Goal: Transaction & Acquisition: Purchase product/service

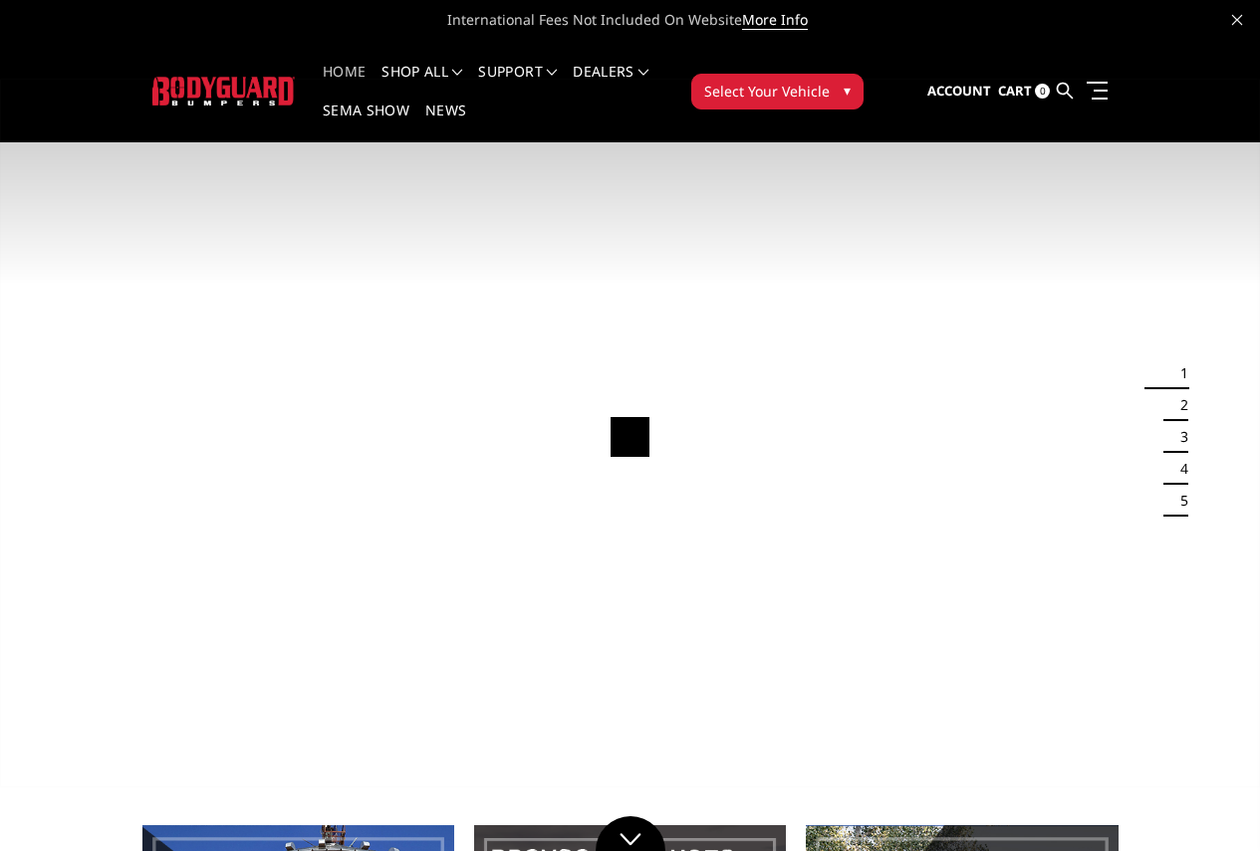
click at [829, 81] on span "Select Your Vehicle" at bounding box center [766, 91] width 125 height 21
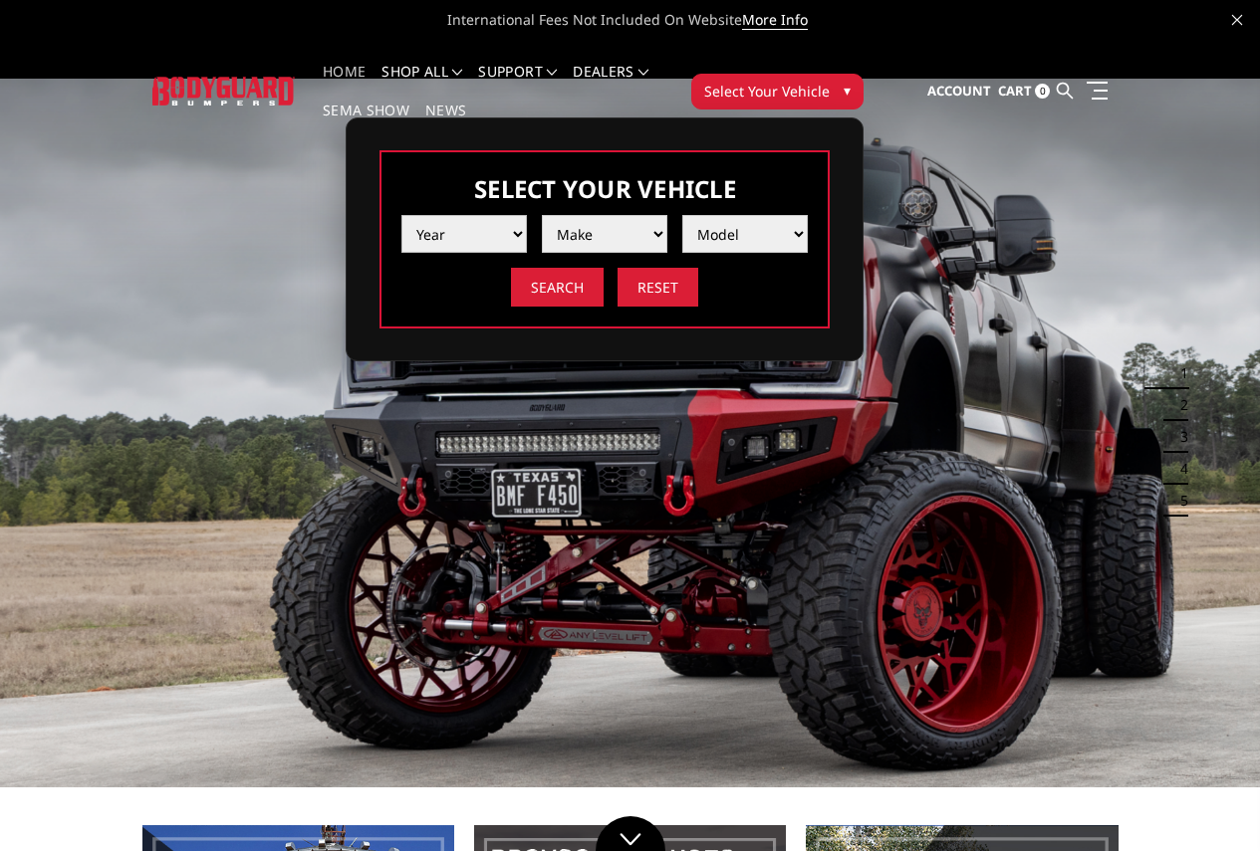
click at [527, 218] on select "Year 2025 2024 2023 2022 2021 2020 2019 2018 2017 2016 2015 2014 2013 2012 2011…" at bounding box center [463, 234] width 125 height 38
select select "yr_2023"
click at [527, 215] on select "Year 2025 2024 2023 2022 2021 2020 2019 2018 2017 2016 2015 2014 2013 2012 2011…" at bounding box center [463, 234] width 125 height 38
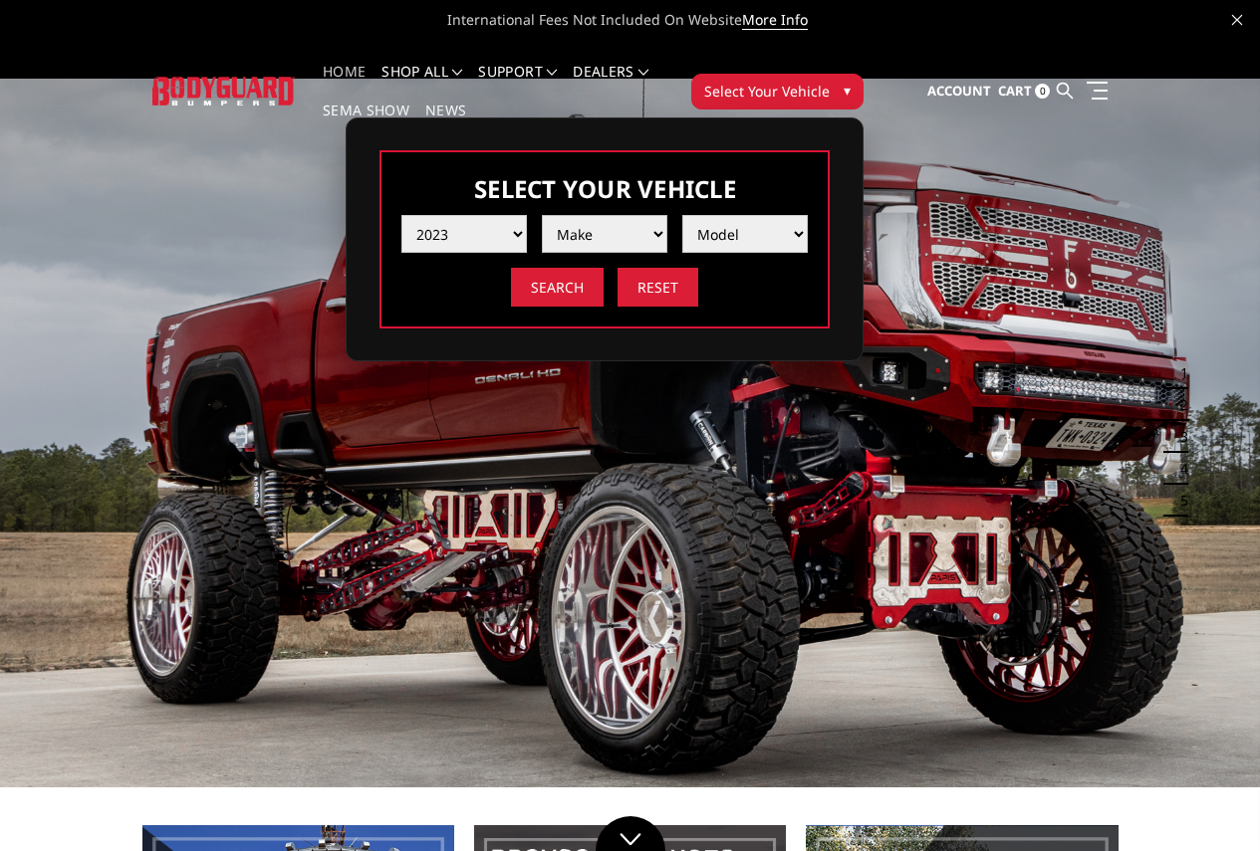
click at [667, 217] on select "Make Chevrolet Ford GMC Ram Toyota" at bounding box center [604, 234] width 125 height 38
select select "mk_ford"
click at [667, 215] on select "Make Chevrolet Ford GMC Ram Toyota" at bounding box center [604, 234] width 125 height 38
click at [808, 219] on select "Model F150 F150 Raptor F250 / F350 F450 F550" at bounding box center [744, 234] width 125 height 38
click at [808, 224] on select "Model F150 F150 Raptor F250 / F350 F450 F550" at bounding box center [744, 234] width 125 height 38
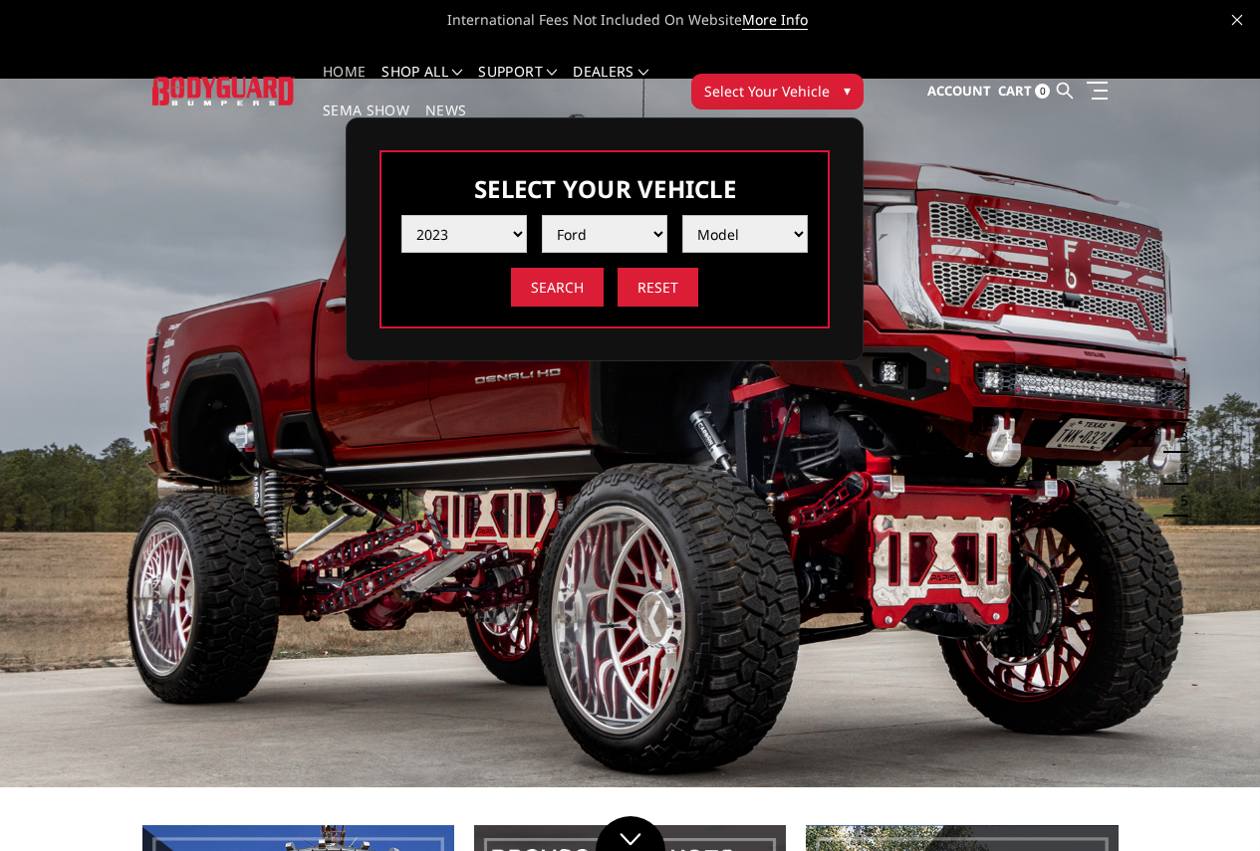
select select "md_f250-f350"
click at [808, 215] on select "Model F150 F150 Raptor F250 / F350 F450 F550" at bounding box center [744, 234] width 125 height 38
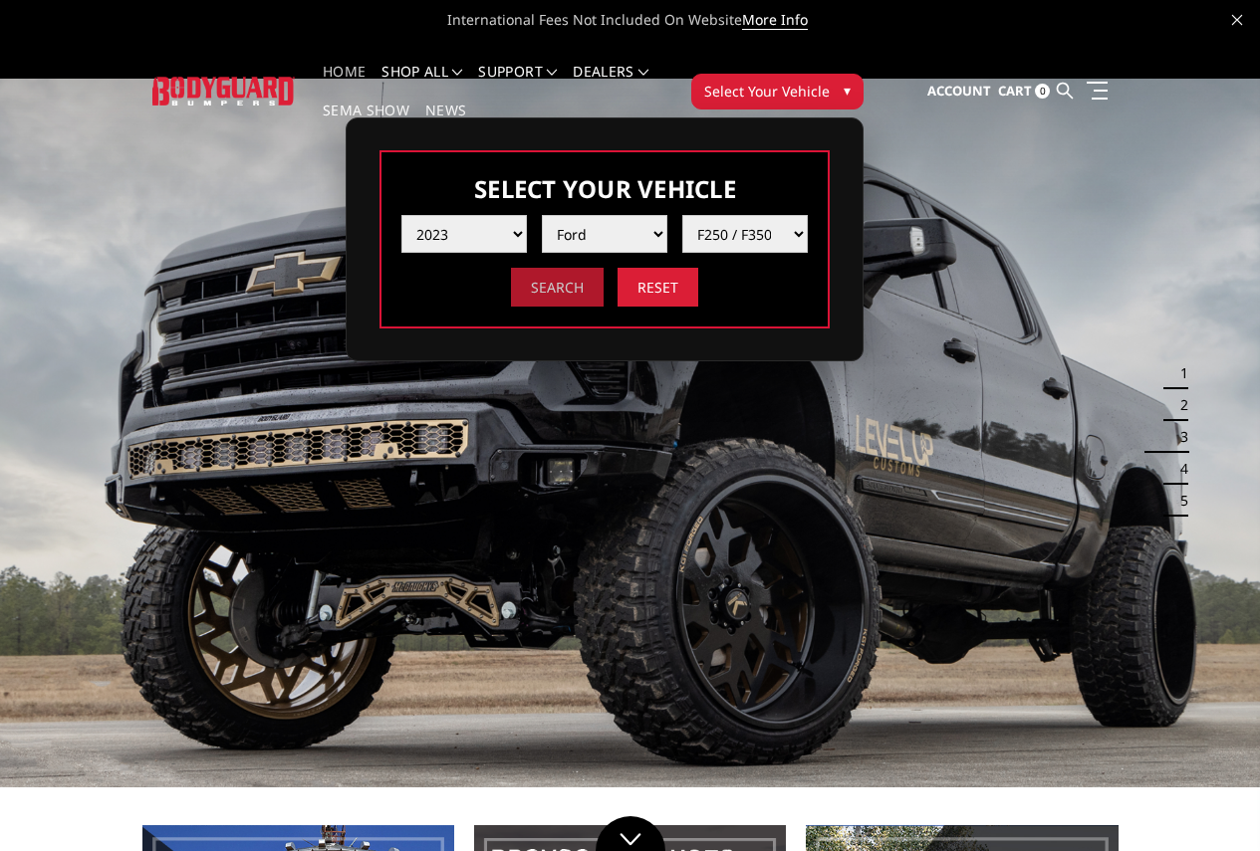
click at [603, 268] on input "Search" at bounding box center [557, 287] width 93 height 39
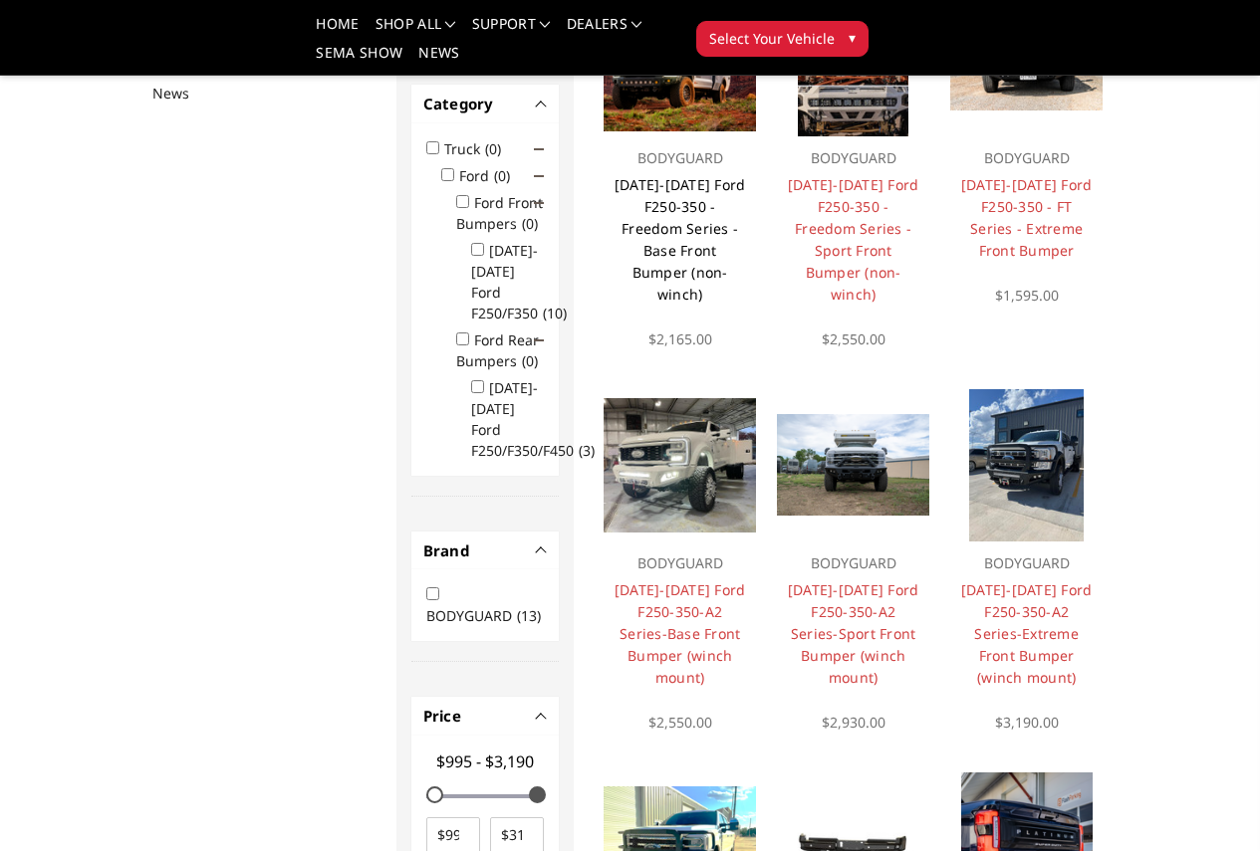
scroll to position [259, 0]
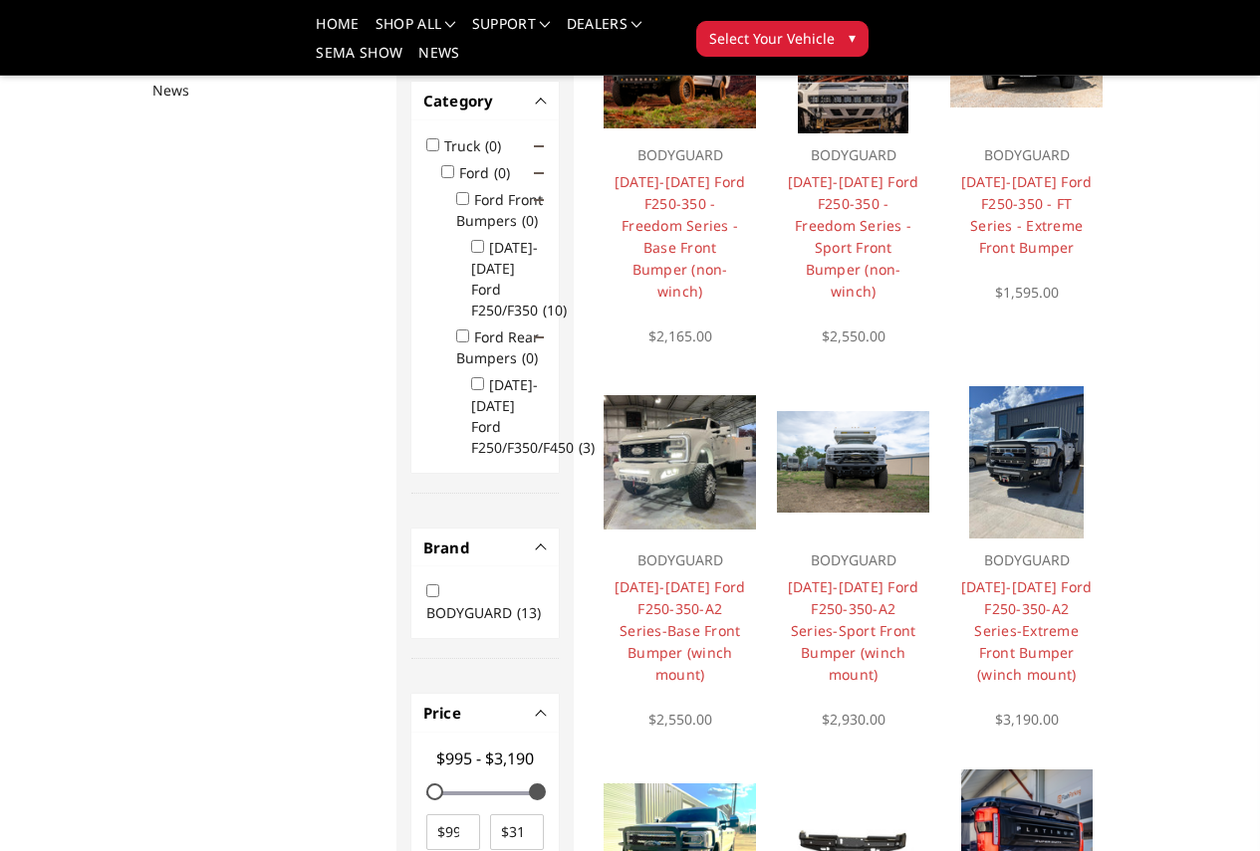
click at [471, 377] on input "2023-2025 Ford F250/F350/F450 (3)" at bounding box center [477, 383] width 13 height 13
checkbox input "true"
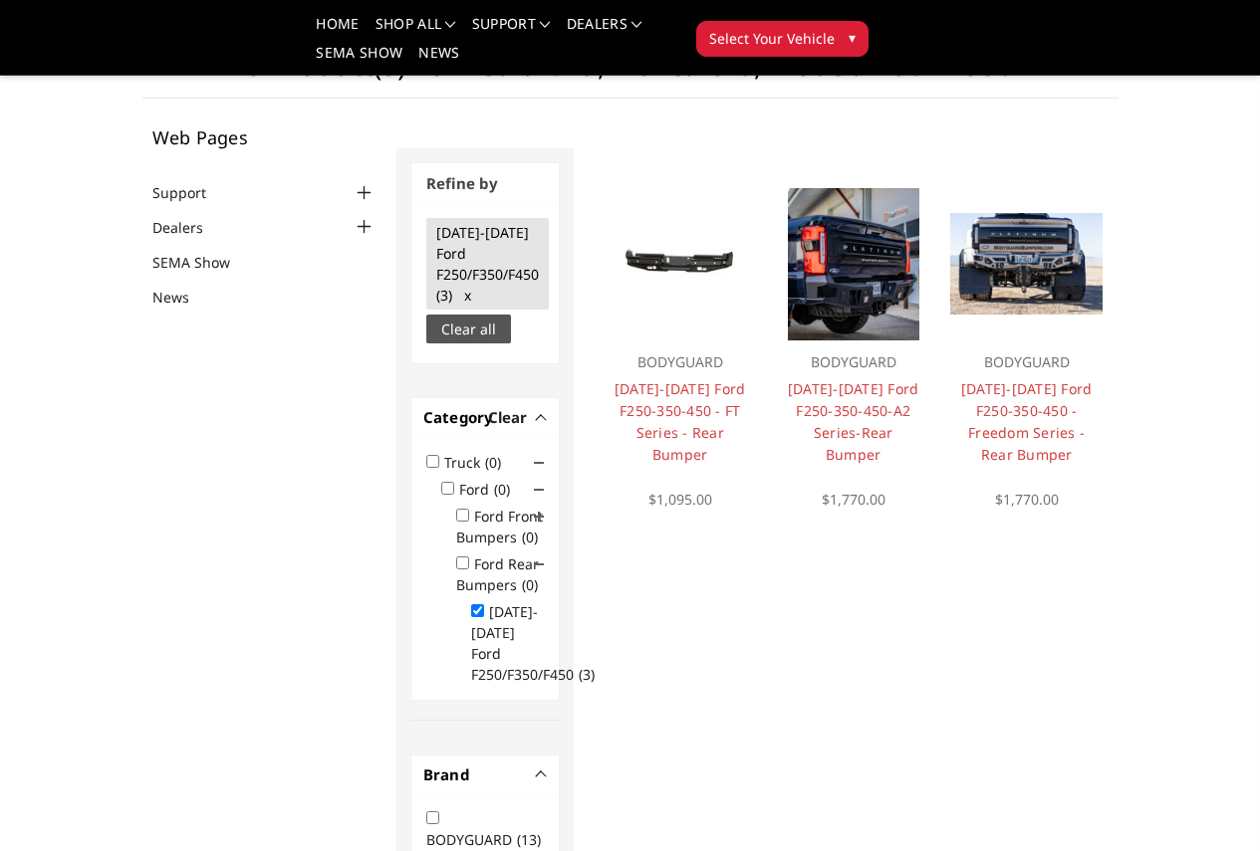
scroll to position [51, 0]
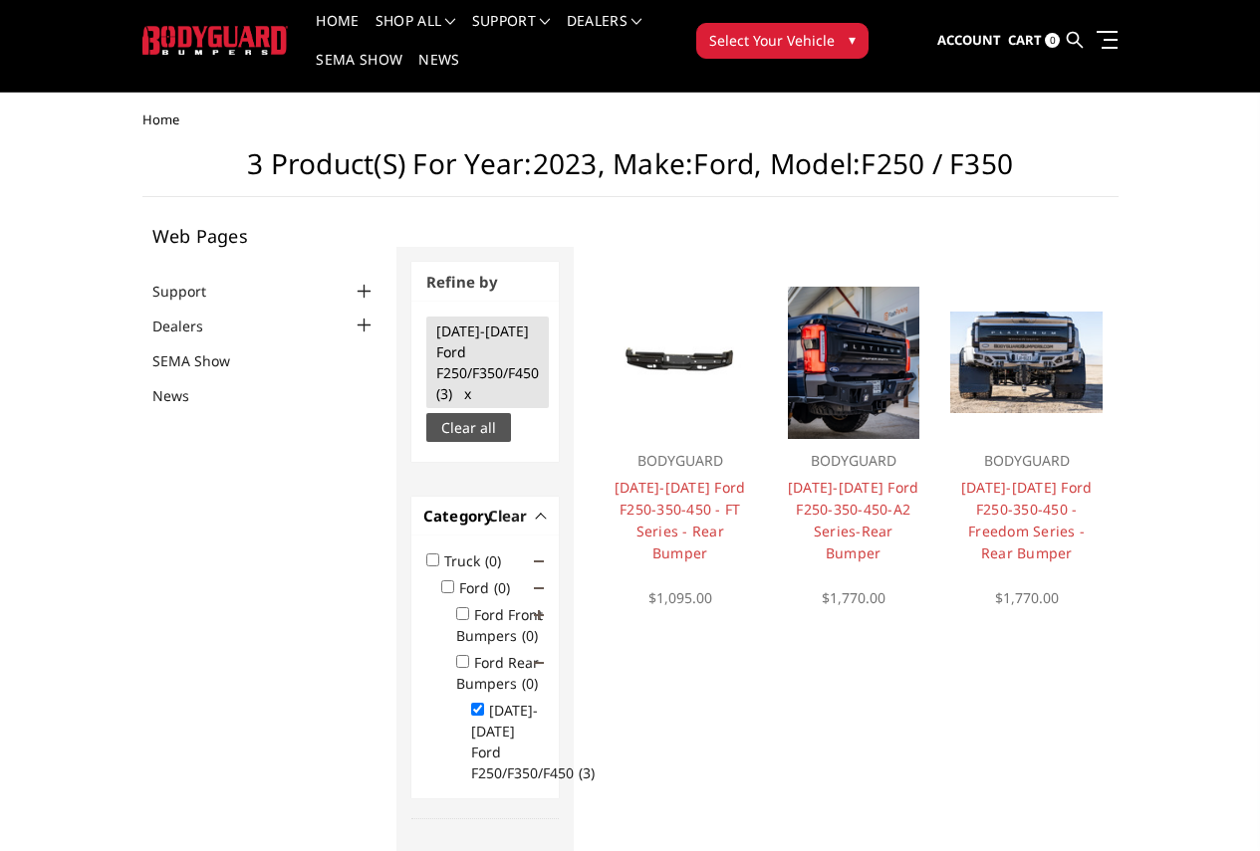
click at [628, 293] on div at bounding box center [679, 363] width 152 height 152
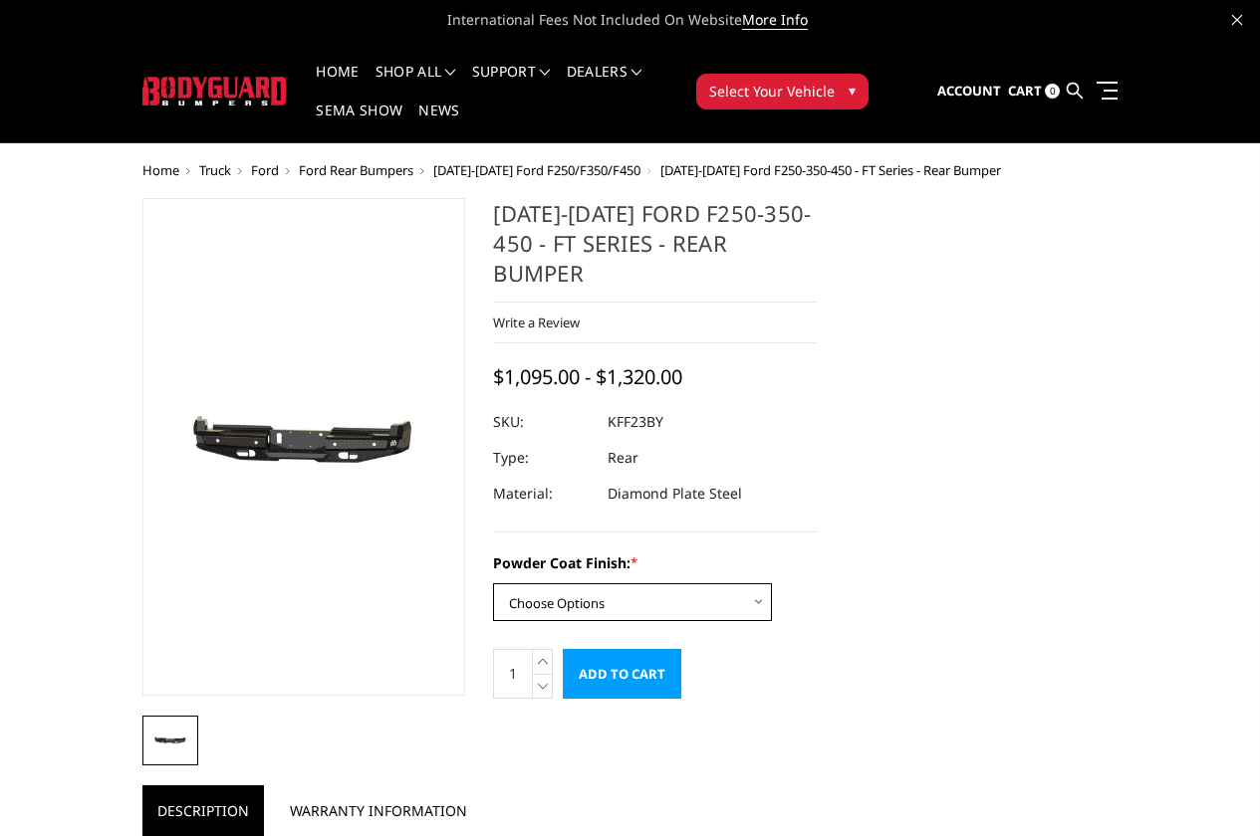
click at [606, 583] on select "Choose Options Bare Metal Gloss Black Powder Coat Textured Black Powder Coat" at bounding box center [632, 602] width 279 height 38
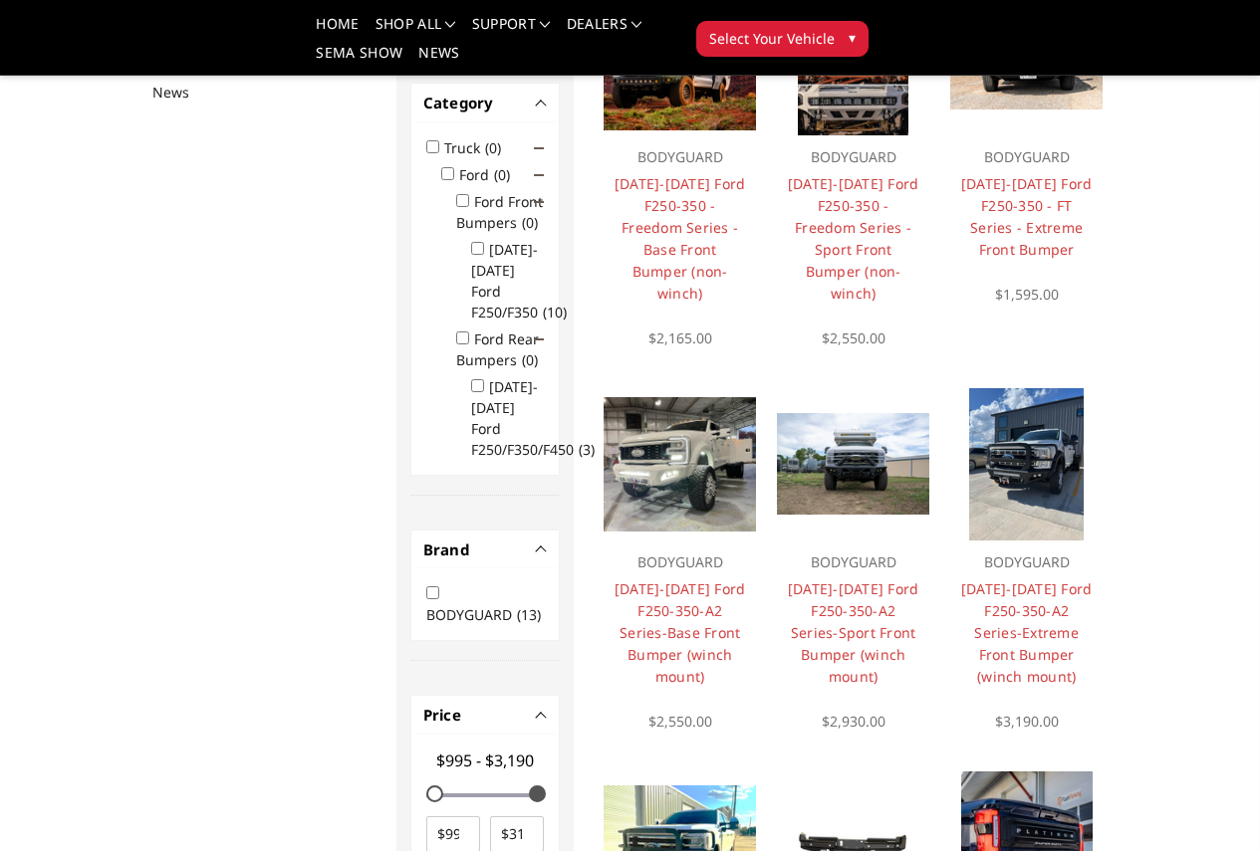
scroll to position [259, 0]
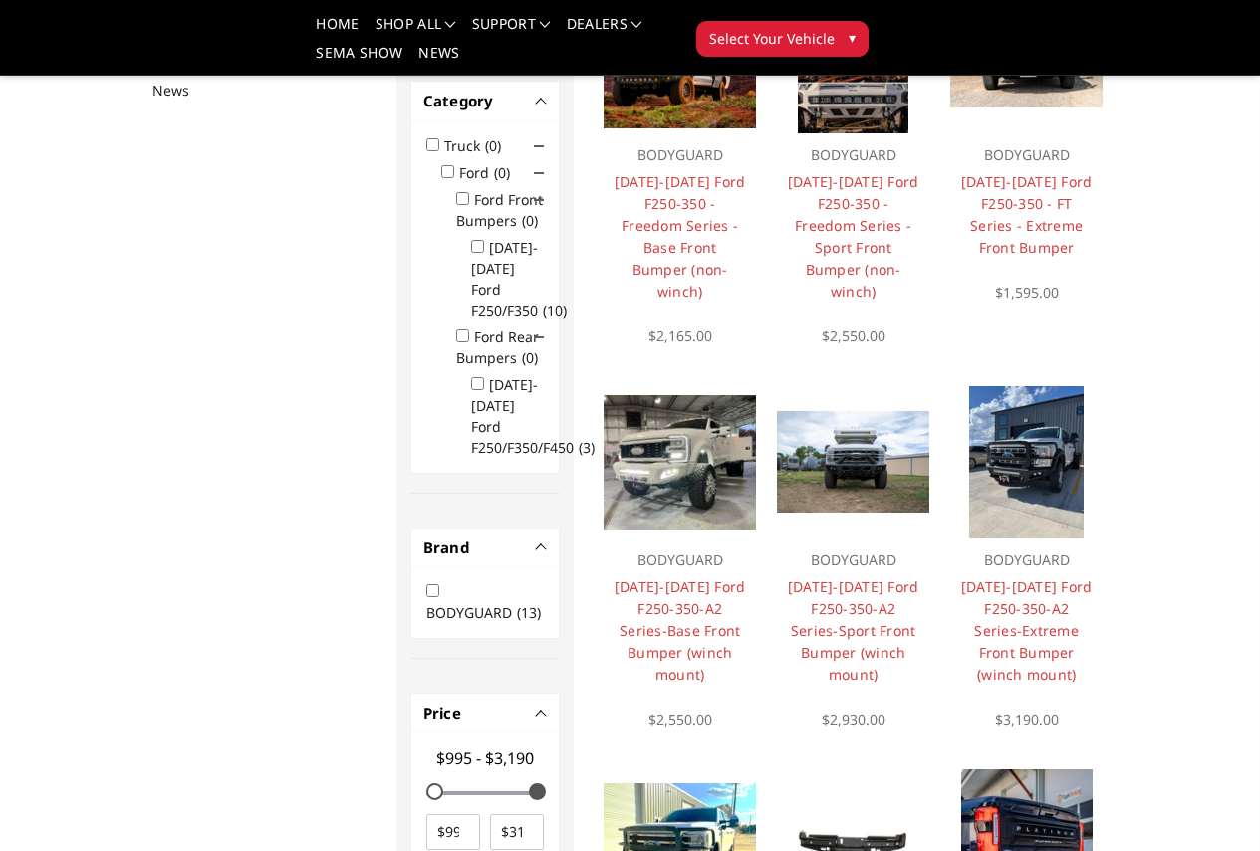
click at [471, 377] on input "2023-2025 Ford F250/F350/F450 (3)" at bounding box center [477, 383] width 13 height 13
checkbox input "true"
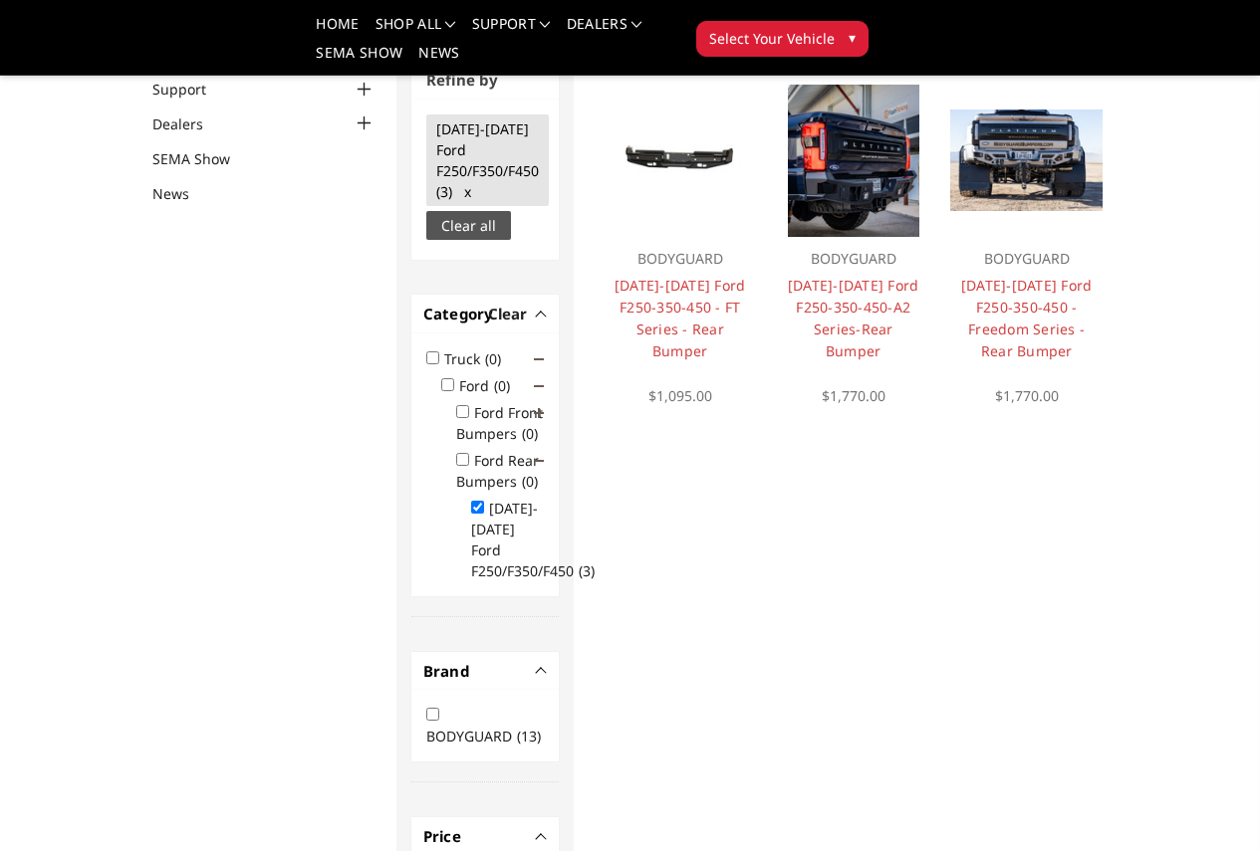
scroll to position [150, 0]
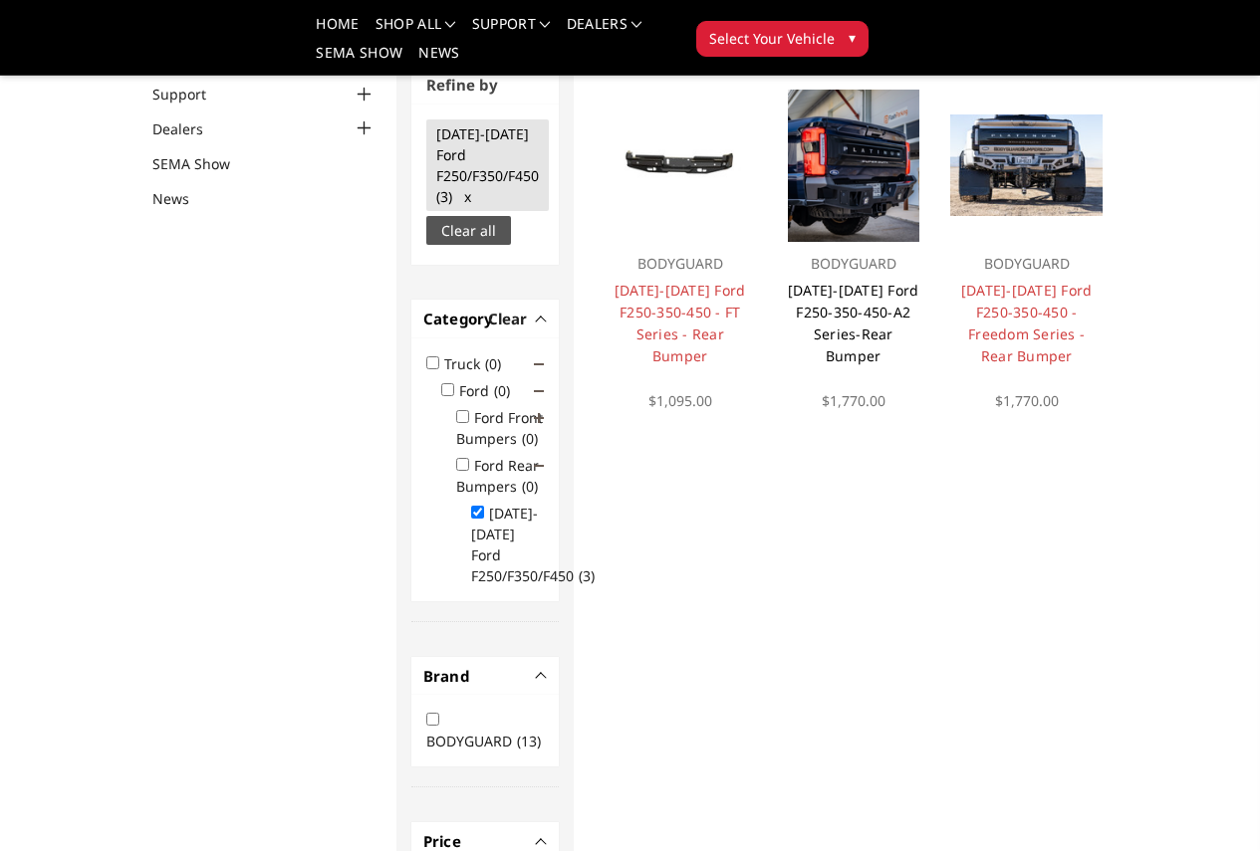
click at [855, 363] on link "2023-2025 Ford F250-350-450-A2 Series-Rear Bumper" at bounding box center [853, 323] width 131 height 85
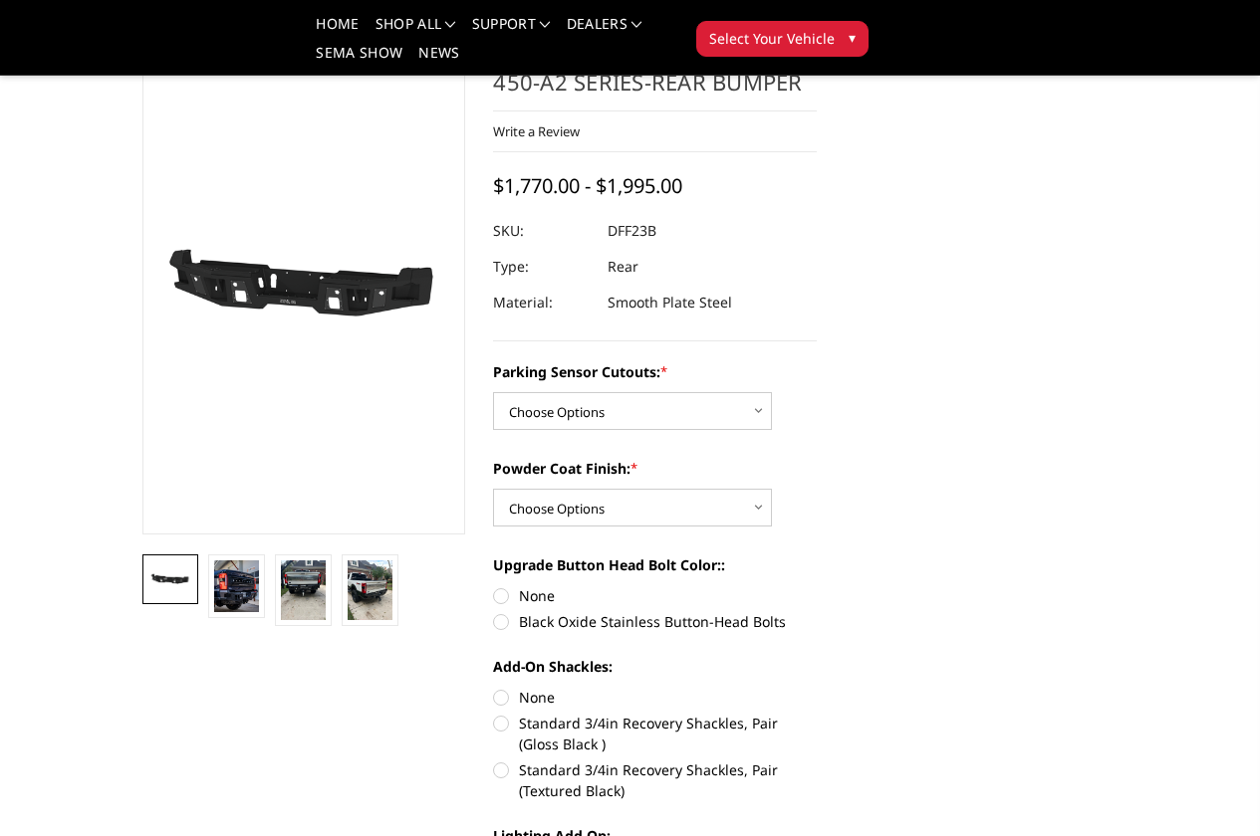
scroll to position [100, 0]
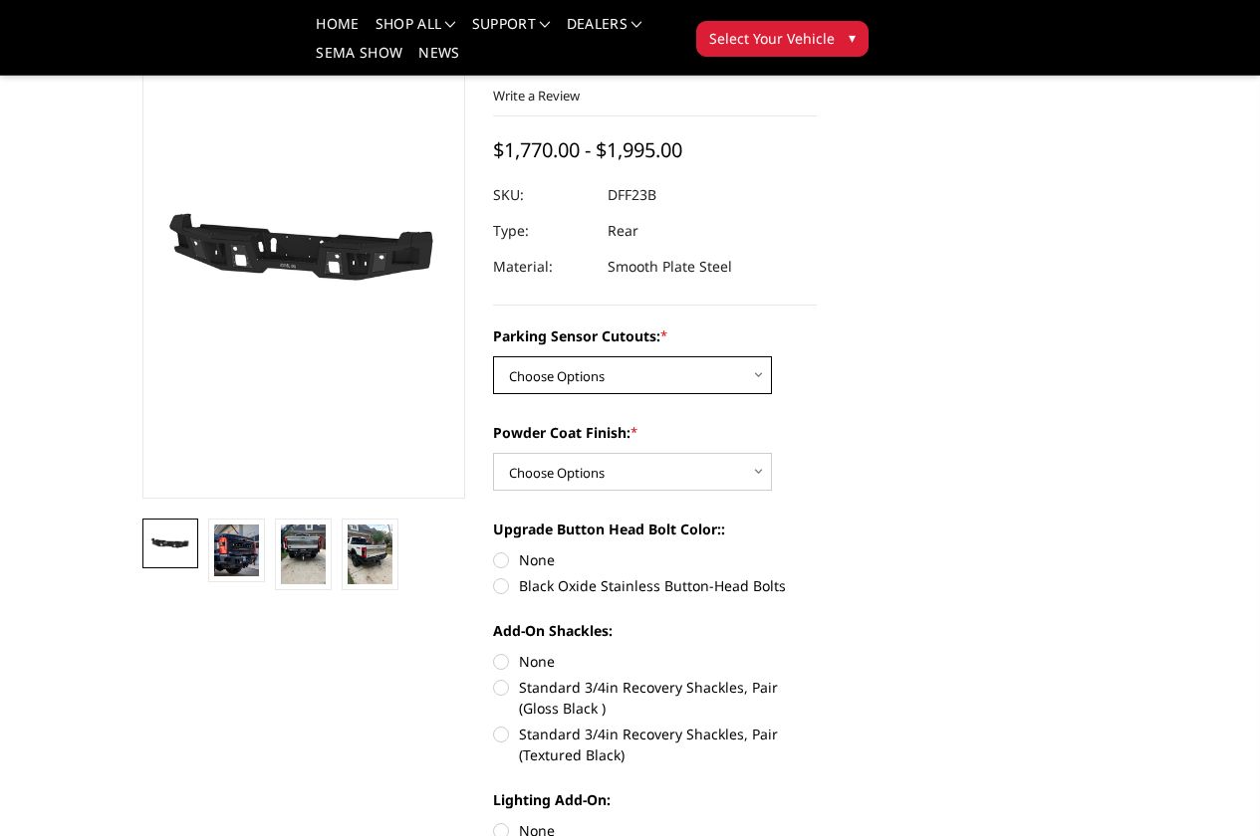
click at [723, 386] on select "Choose Options Yes-With Parking Sensor Cutouts No-Without Parking Sensor Cutouts" at bounding box center [632, 375] width 279 height 38
select select "2436"
click at [493, 356] on select "Choose Options Yes-With Parking Sensor Cutouts No-Without Parking Sensor Cutouts" at bounding box center [632, 375] width 279 height 38
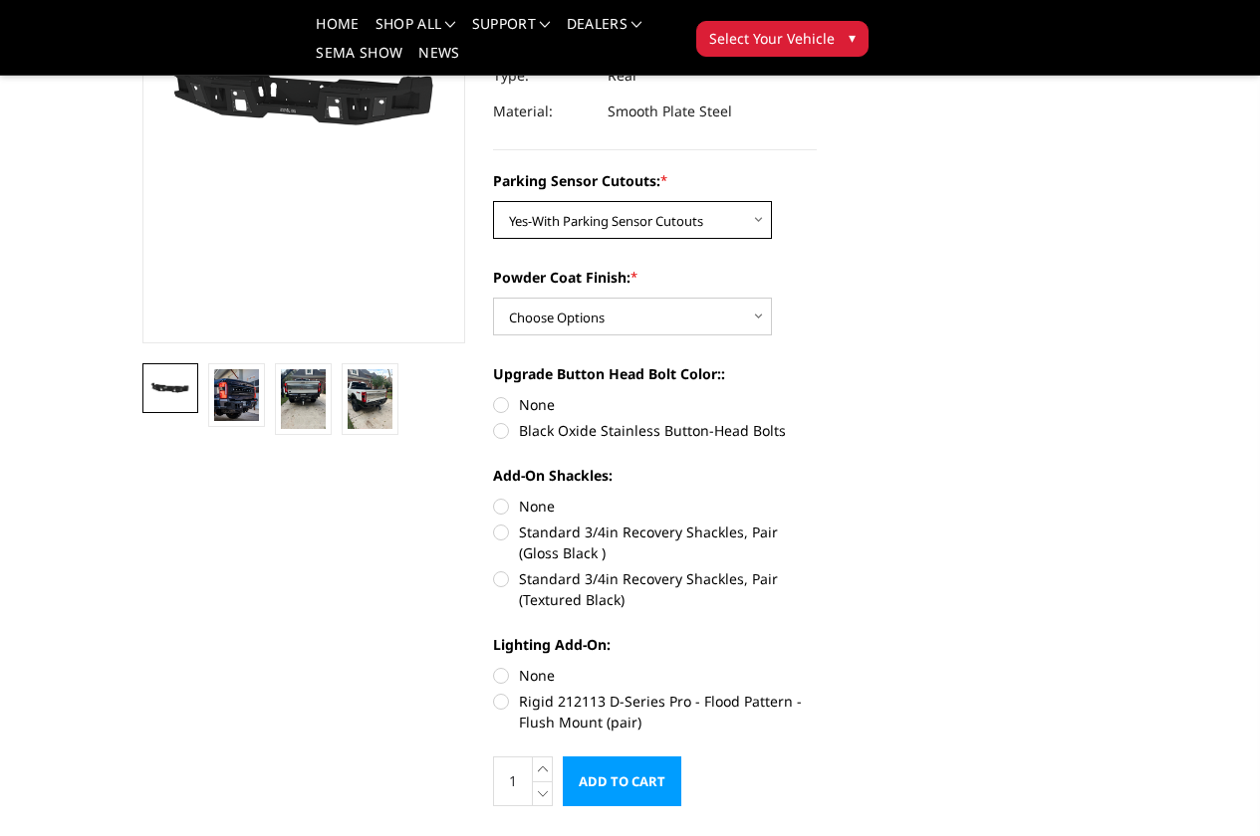
scroll to position [299, 0]
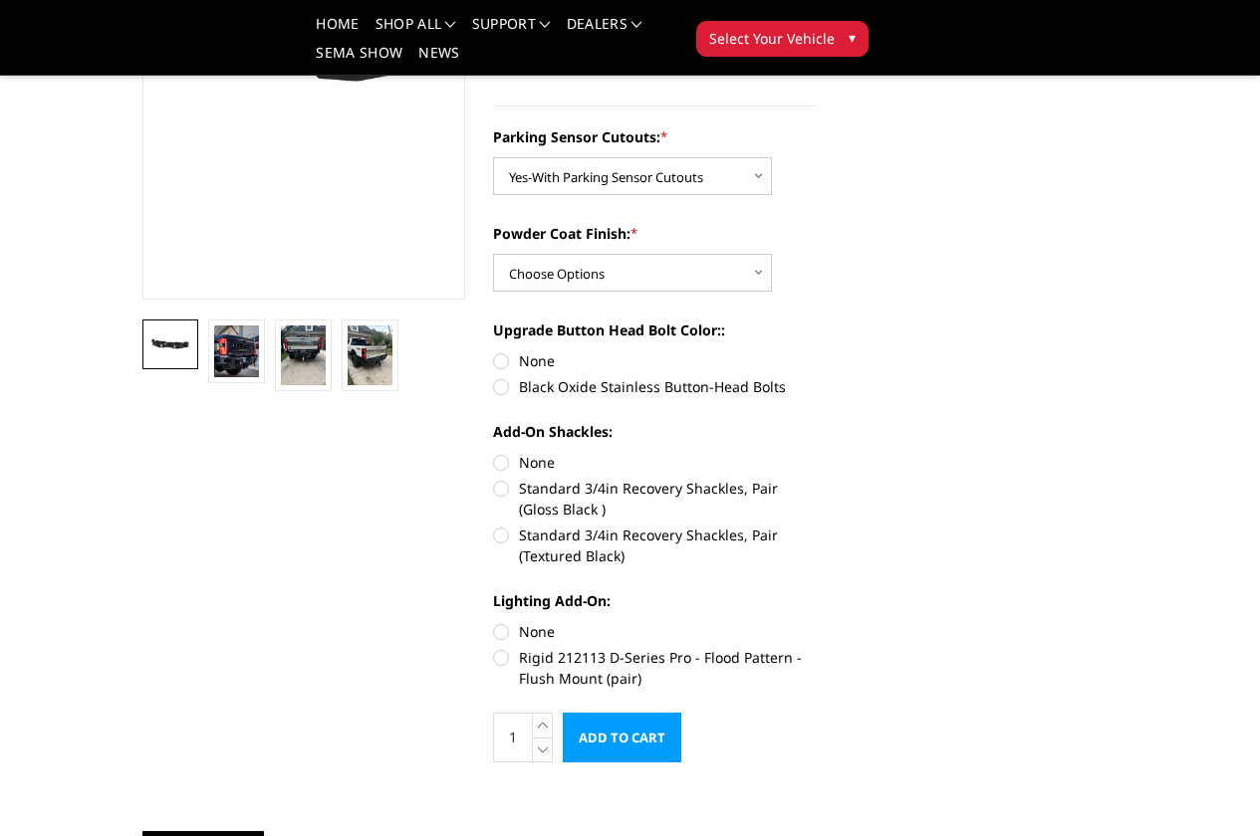
click at [493, 525] on label "Standard 3/4in Recovery Shackles, Pair (Textured Black)" at bounding box center [655, 546] width 324 height 42
click at [816, 479] on input "Standard 3/4in Recovery Shackles, Pair (Textured Black)" at bounding box center [816, 478] width 1 height 1
radio input "true"
click at [493, 385] on label "Black Oxide Stainless Button-Head Bolts" at bounding box center [655, 386] width 324 height 21
click at [816, 351] on input "Black Oxide Stainless Button-Head Bolts" at bounding box center [816, 350] width 1 height 1
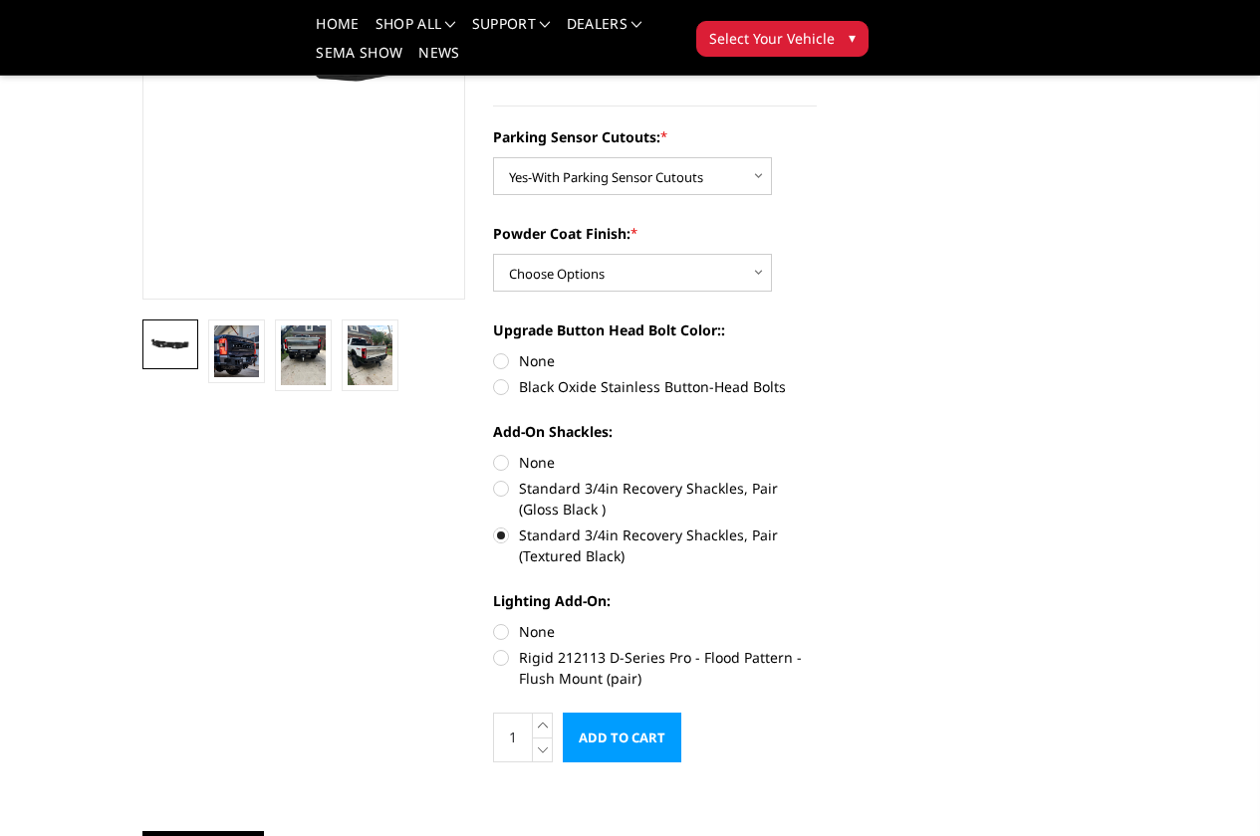
radio input "true"
click at [214, 377] on img at bounding box center [236, 352] width 45 height 52
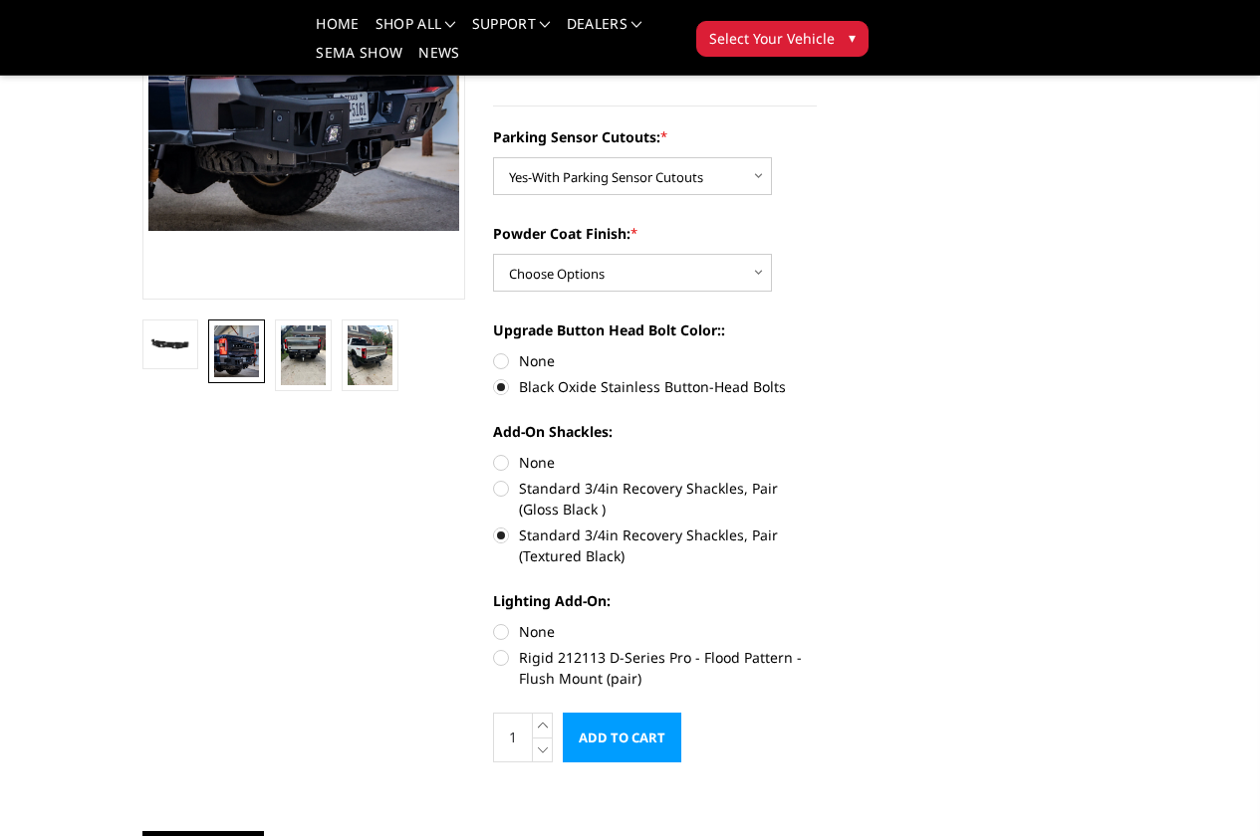
scroll to position [169, 0]
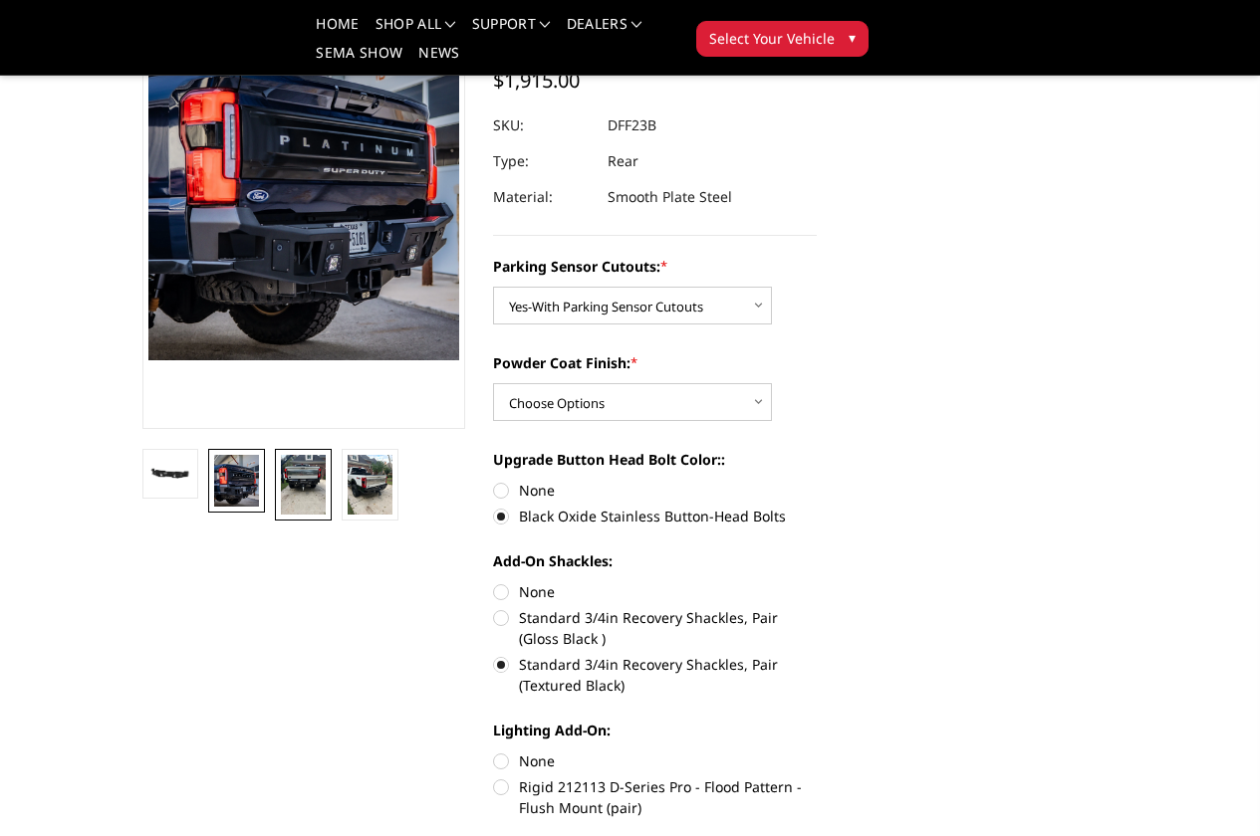
click at [281, 515] on img at bounding box center [303, 485] width 45 height 60
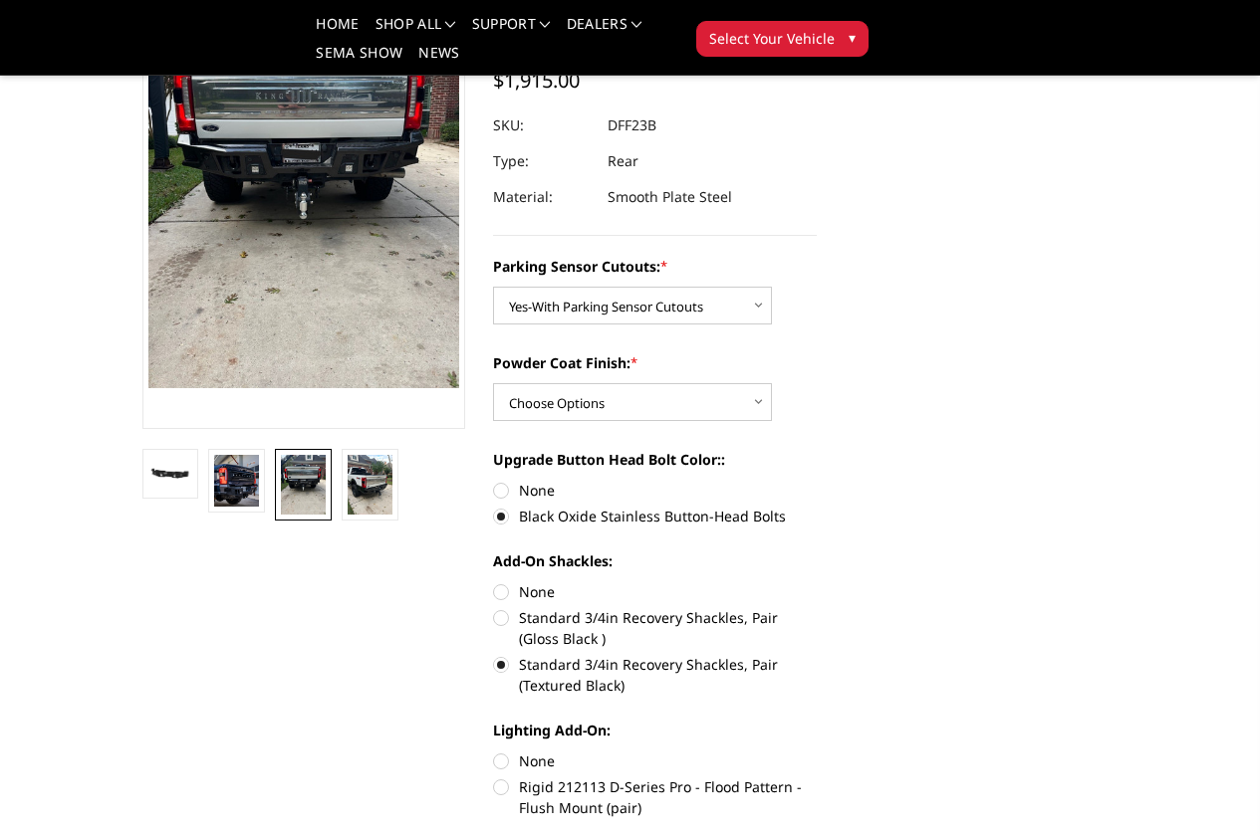
scroll to position [131, 0]
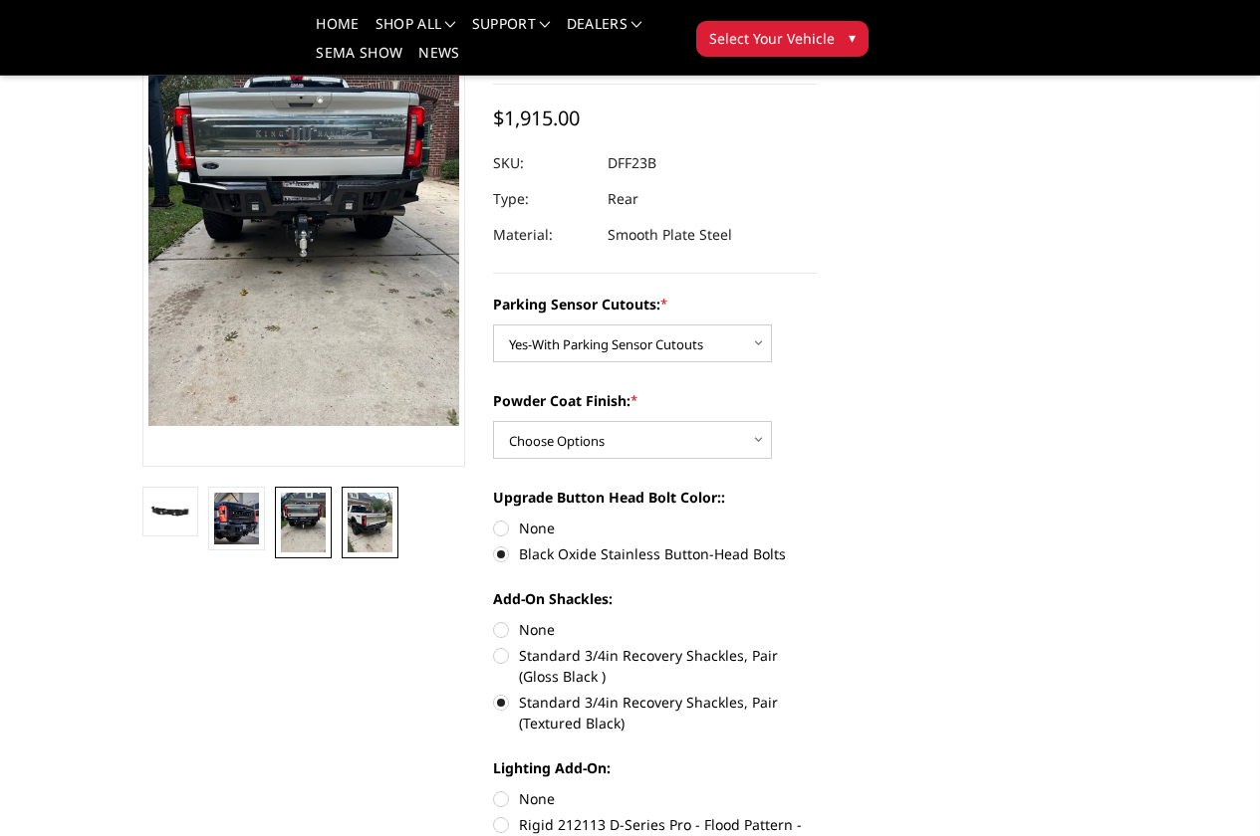
click at [348, 553] on img at bounding box center [370, 523] width 45 height 60
